Goal: Information Seeking & Learning: Learn about a topic

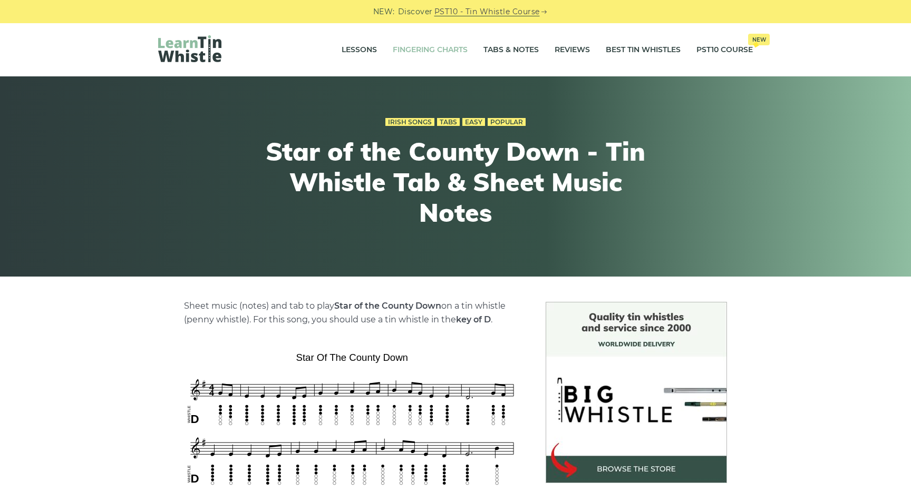
click at [439, 50] on link "Fingering Charts" at bounding box center [430, 50] width 75 height 26
click at [520, 49] on link "Tabs & Notes" at bounding box center [510, 50] width 55 height 26
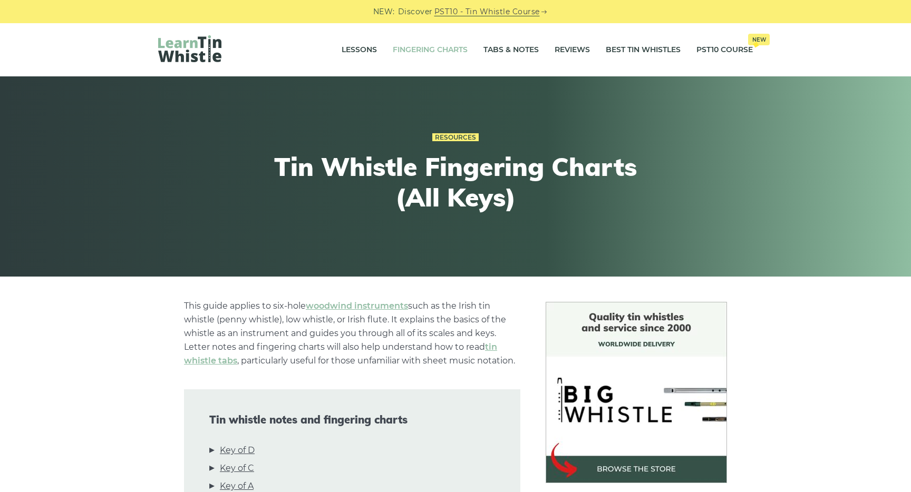
click at [213, 451] on li "Key of D" at bounding box center [352, 453] width 286 height 18
click at [233, 451] on link "Key of D" at bounding box center [237, 451] width 35 height 14
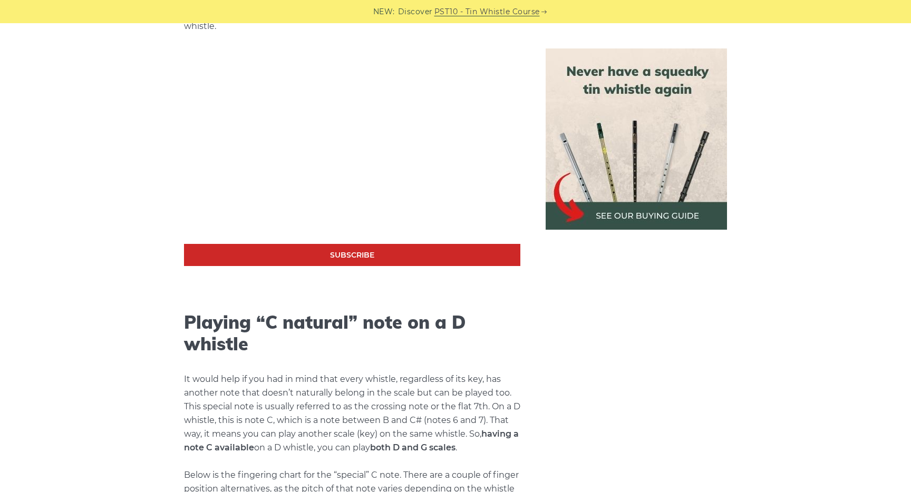
scroll to position [1944, 0]
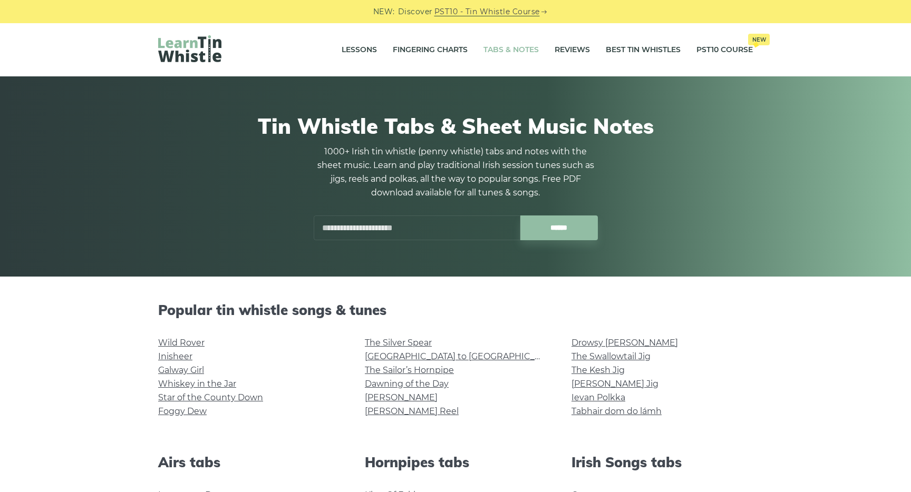
click at [418, 228] on input "text" at bounding box center [417, 228] width 207 height 25
click at [520, 216] on input "******" at bounding box center [558, 228] width 77 height 25
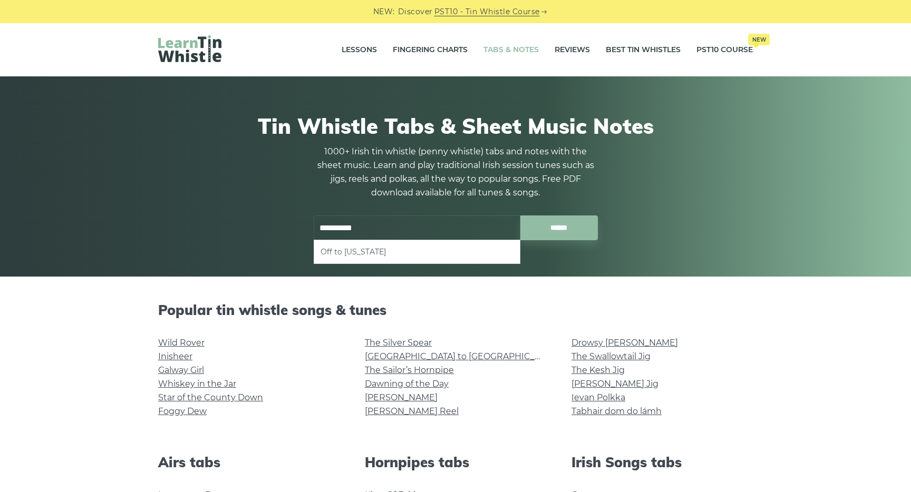
click at [345, 256] on li "Off to [US_STATE]" at bounding box center [416, 252] width 193 height 13
type input "**********"
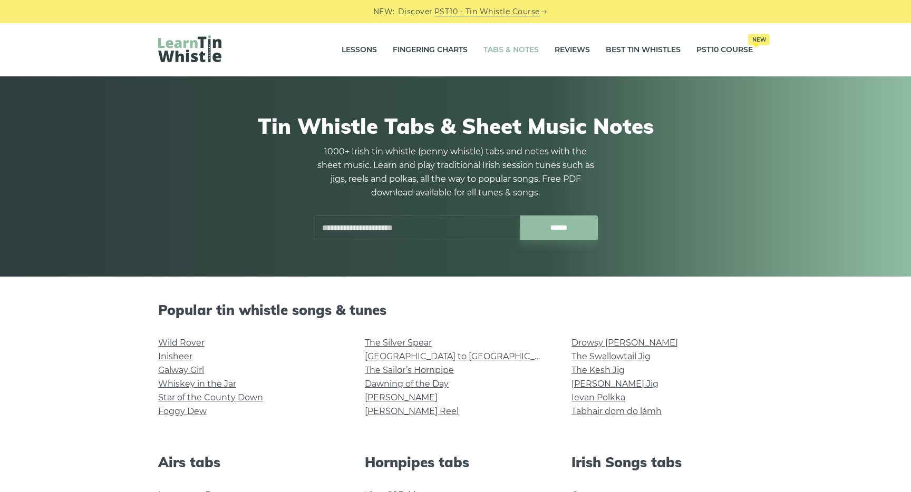
click at [376, 224] on input "text" at bounding box center [417, 228] width 207 height 25
type input "*"
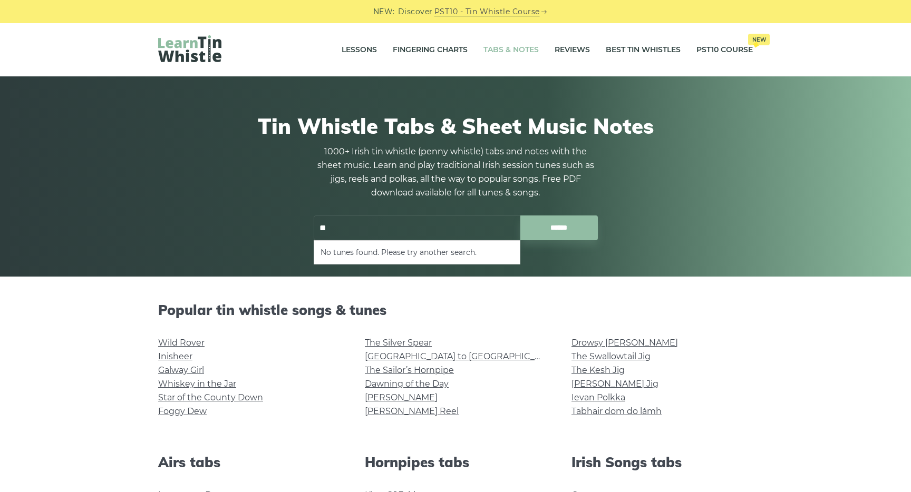
type input "*"
